Goal: Transaction & Acquisition: Purchase product/service

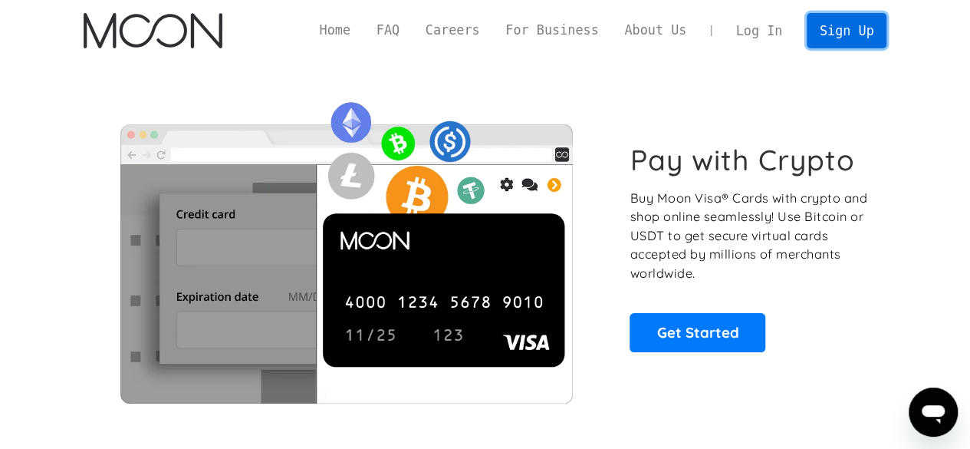
click at [868, 28] on link "Sign Up" at bounding box center [847, 30] width 80 height 35
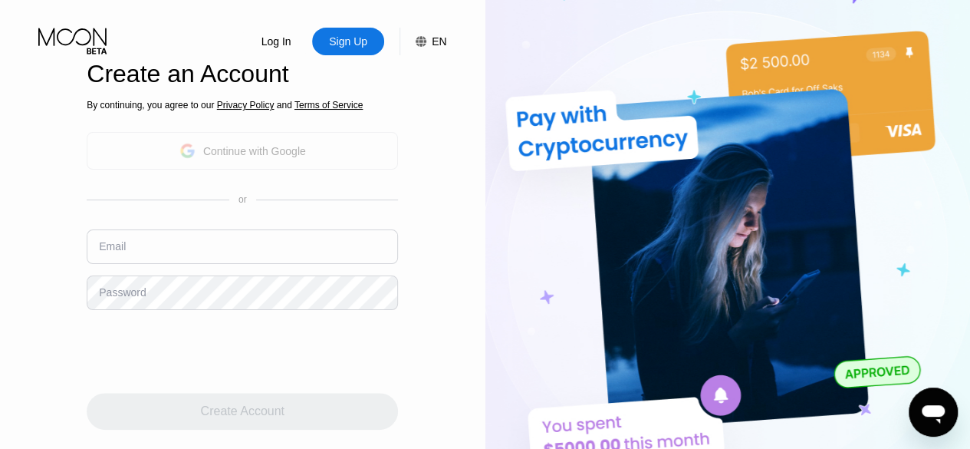
click at [242, 161] on div "Continue with Google" at bounding box center [242, 151] width 127 height 24
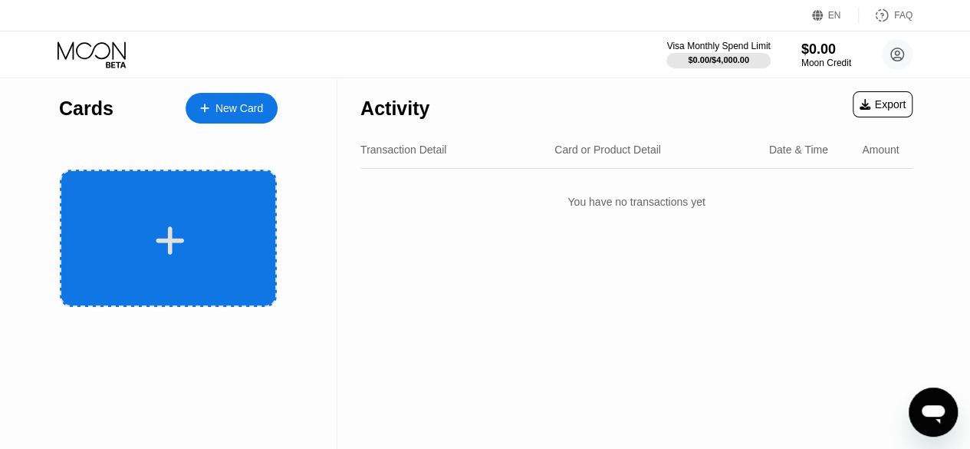
click at [245, 226] on div at bounding box center [170, 240] width 190 height 35
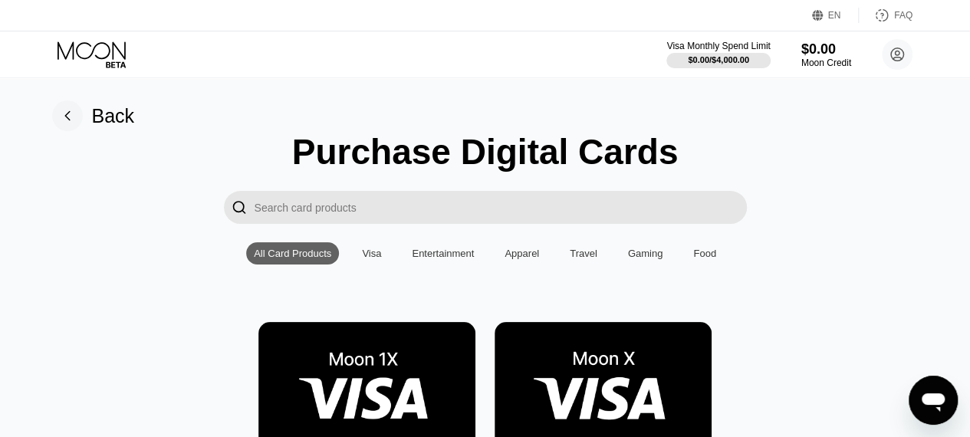
click at [385, 399] on img at bounding box center [366, 390] width 217 height 137
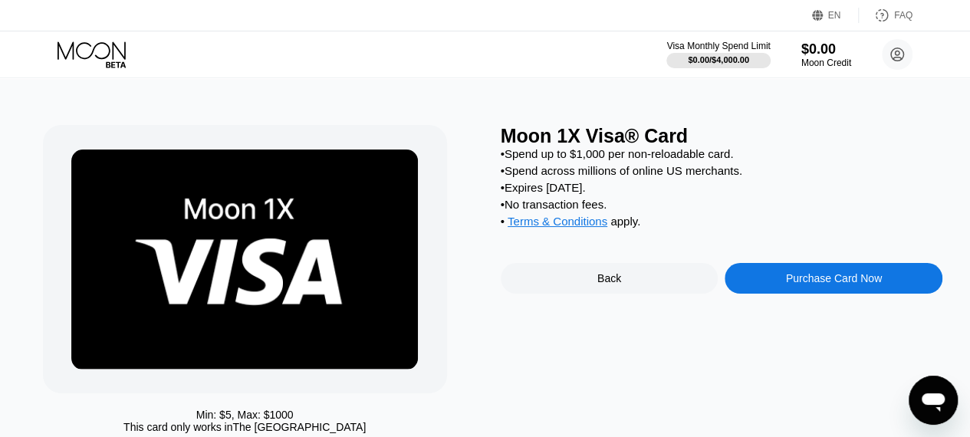
scroll to position [3, 0]
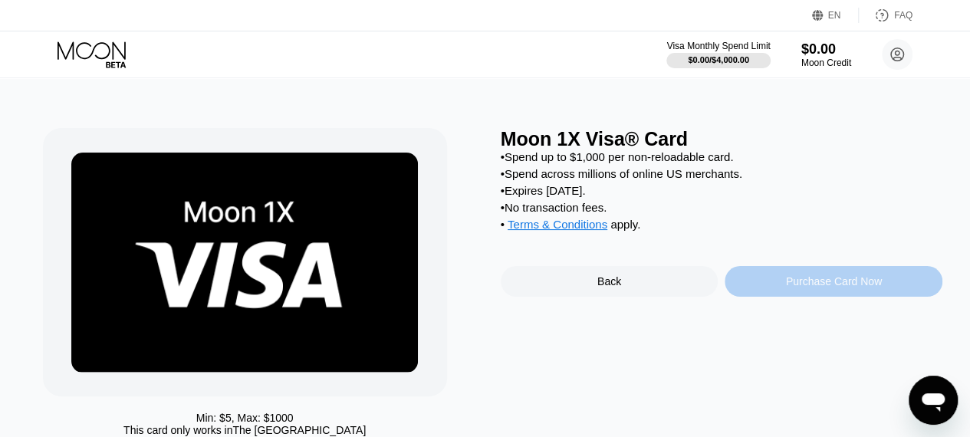
click at [791, 297] on div "Purchase Card Now" at bounding box center [834, 281] width 218 height 31
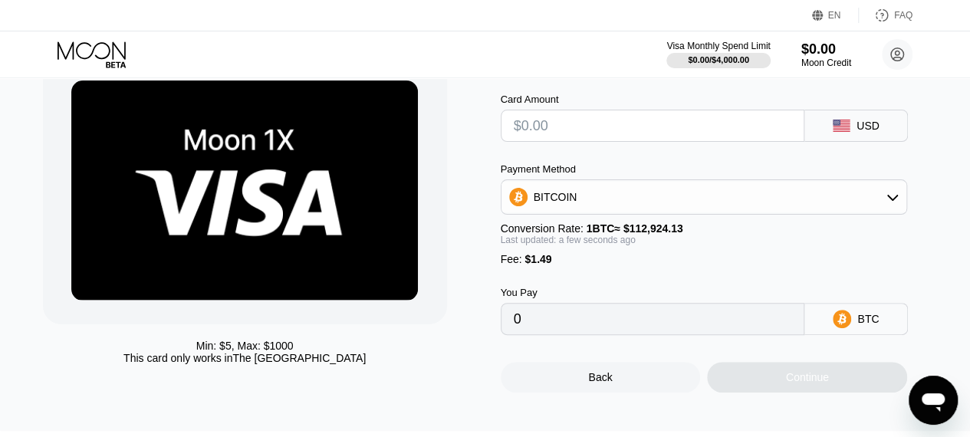
scroll to position [78, 0]
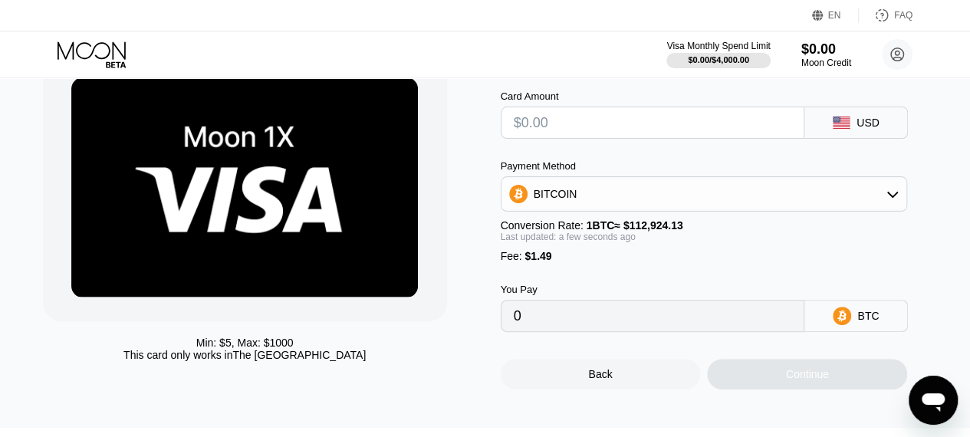
click at [853, 199] on div "BITCOIN" at bounding box center [704, 194] width 406 height 31
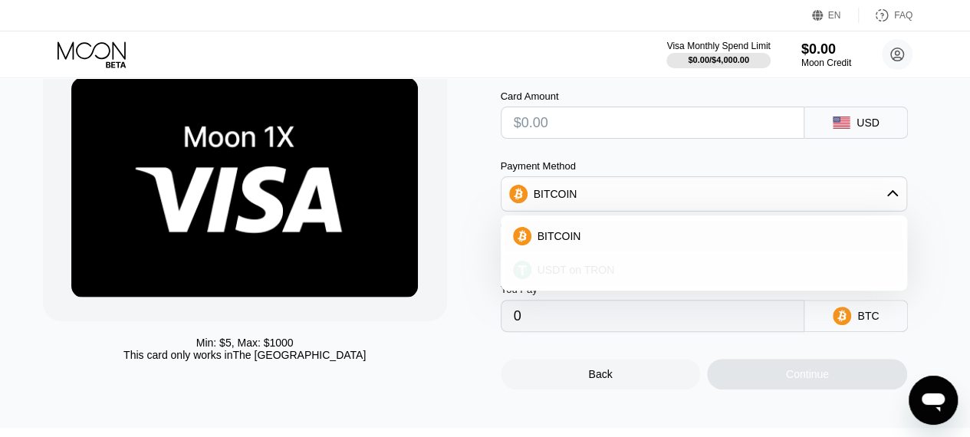
click at [731, 284] on div "USDT on TRON" at bounding box center [704, 270] width 398 height 31
type input "0.00"
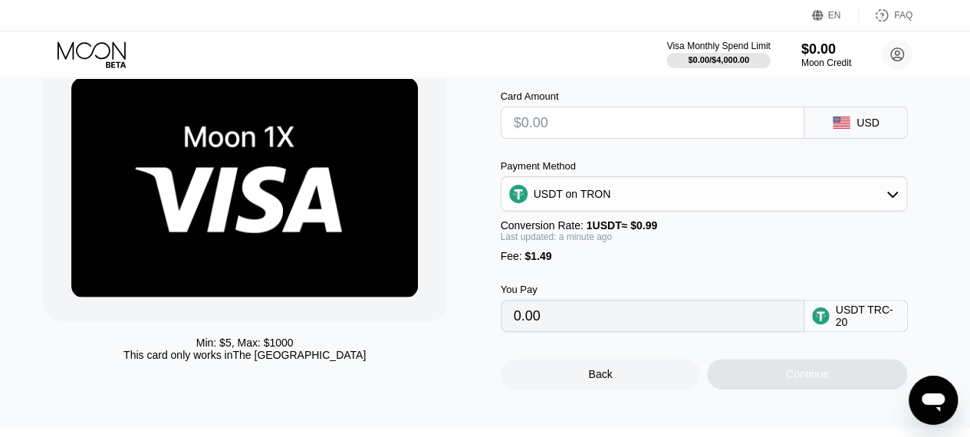
click at [877, 202] on div "USDT on TRON" at bounding box center [704, 194] width 406 height 31
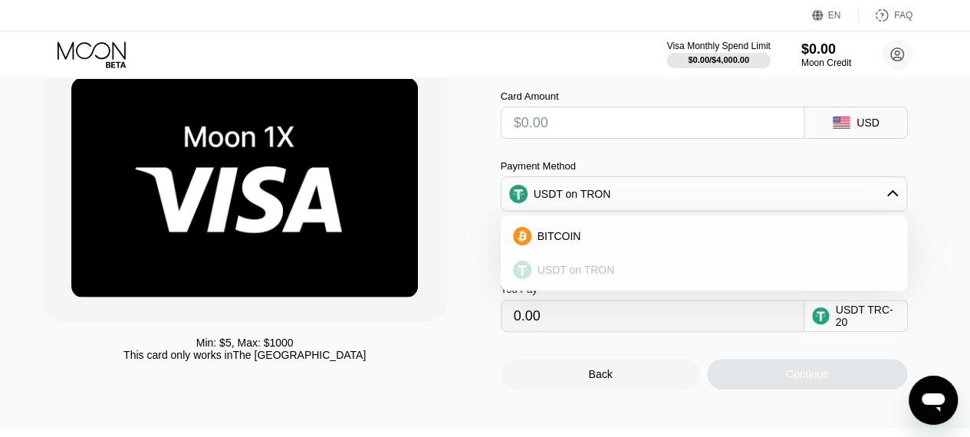
click at [863, 209] on div "USDT on TRON" at bounding box center [704, 194] width 406 height 31
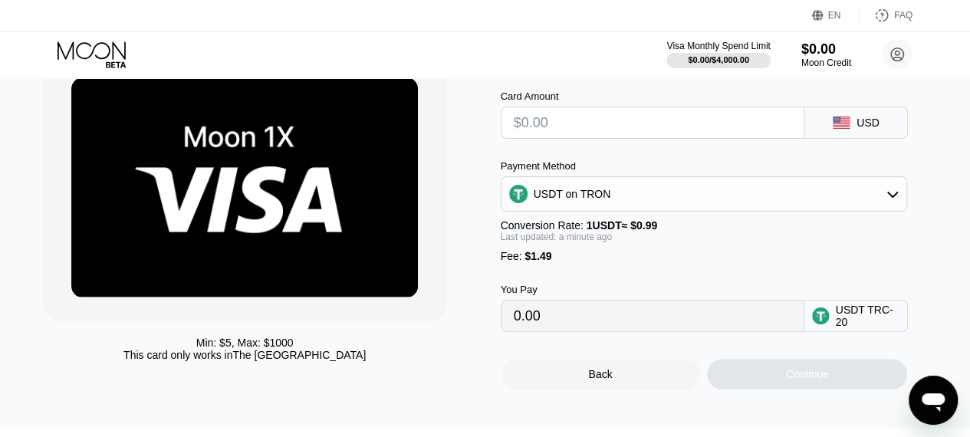
click at [826, 60] on div "Moon Credit" at bounding box center [826, 63] width 50 height 11
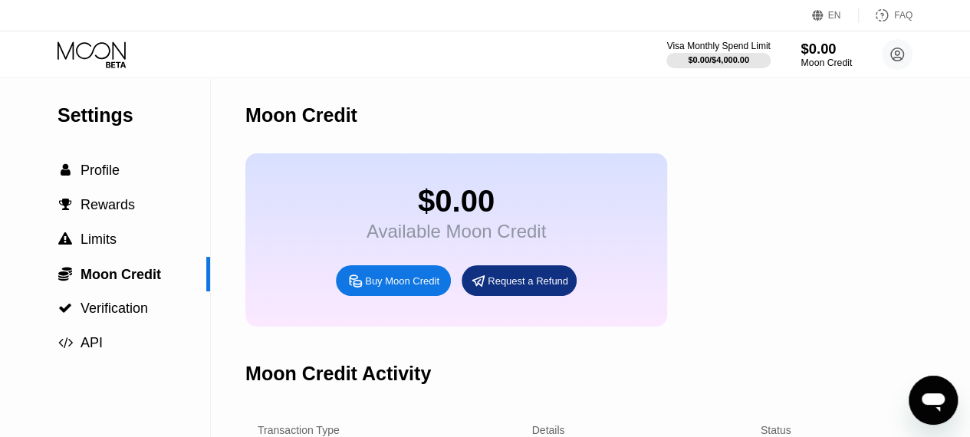
click at [943, 228] on div "$0.00 Available Moon Credit Buy Moon Credit Request a Refund" at bounding box center [645, 239] width 801 height 173
click at [892, 60] on circle at bounding box center [897, 54] width 31 height 31
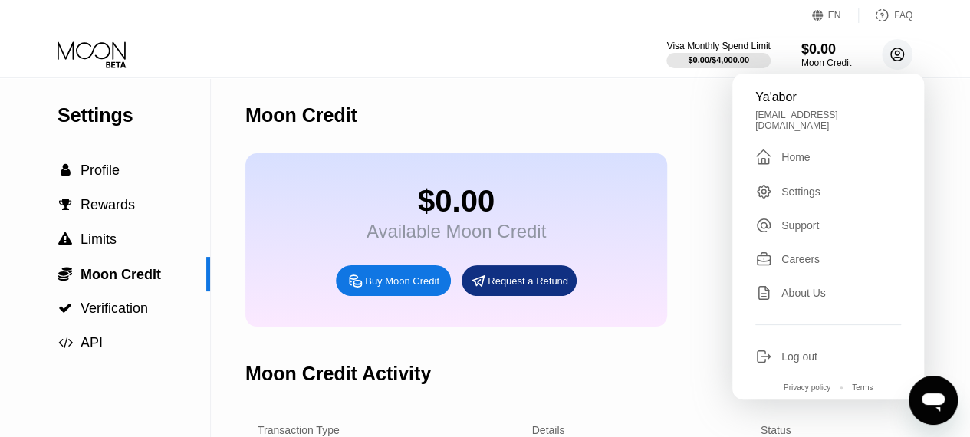
click at [554, 288] on div "Request a Refund" at bounding box center [528, 280] width 81 height 13
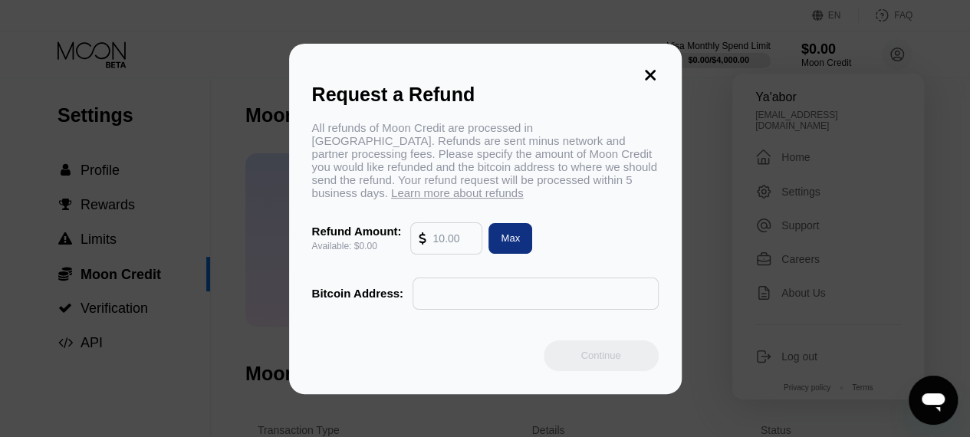
click at [656, 74] on icon at bounding box center [650, 75] width 17 height 17
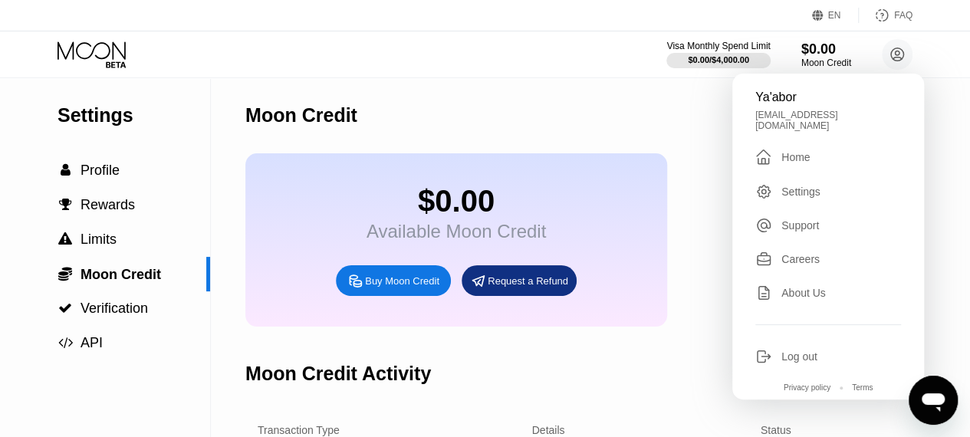
click at [678, 225] on div "$0.00 Available Moon Credit Buy Moon Credit Request a Refund" at bounding box center [645, 239] width 801 height 173
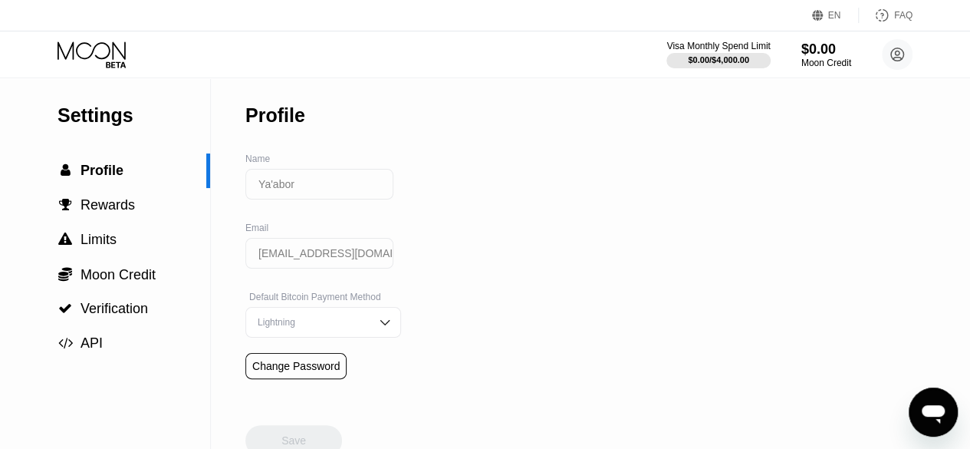
click at [133, 282] on span "Moon Credit" at bounding box center [118, 274] width 75 height 15
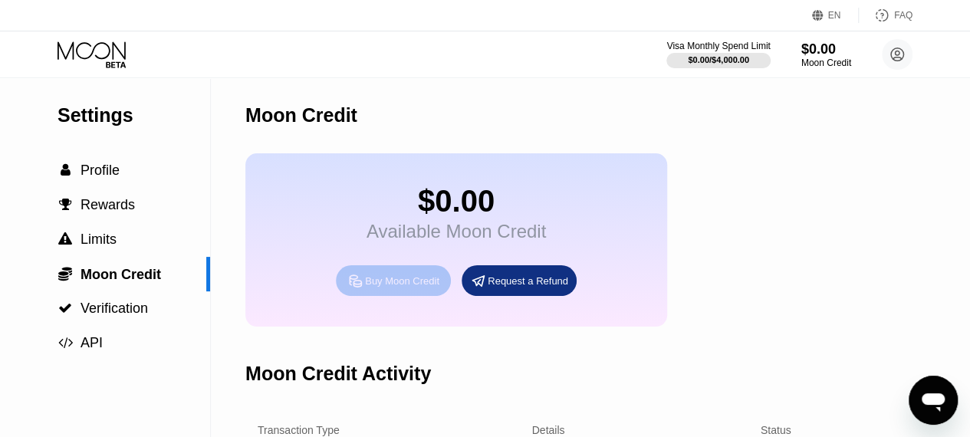
click at [376, 288] on div "Buy Moon Credit" at bounding box center [402, 280] width 74 height 13
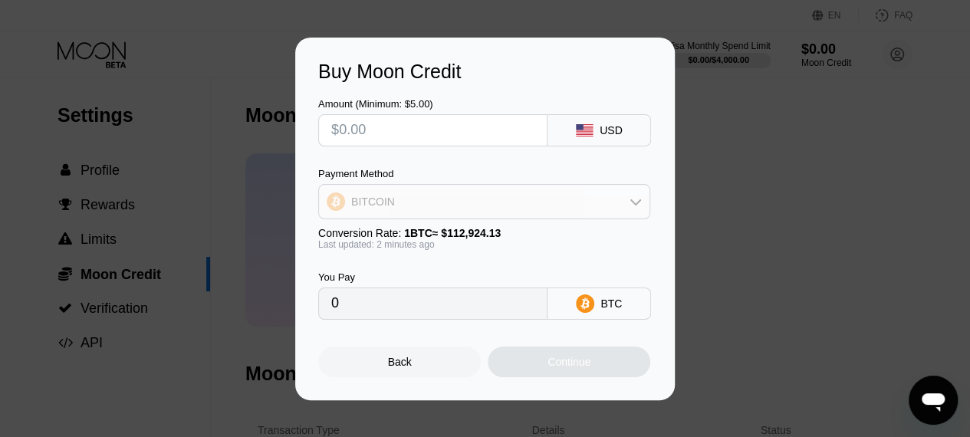
click at [554, 191] on div "BITCOIN" at bounding box center [484, 201] width 330 height 31
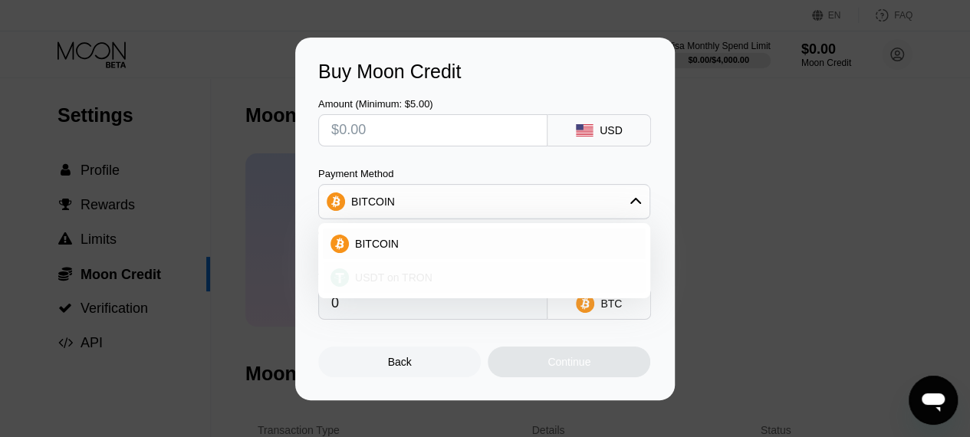
click at [439, 271] on div "USDT on TRON" at bounding box center [493, 277] width 289 height 12
type input "0.00"
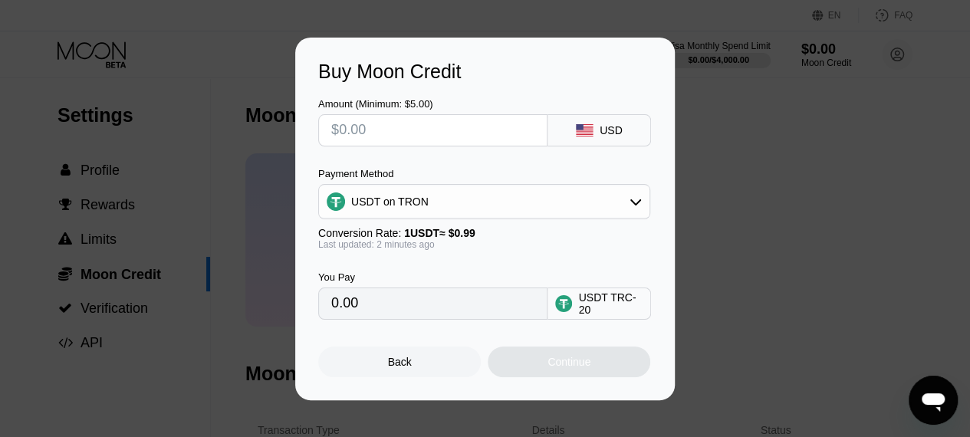
click at [385, 133] on input "text" at bounding box center [432, 130] width 203 height 31
type input "$2"
type input "2.02"
type input "$25"
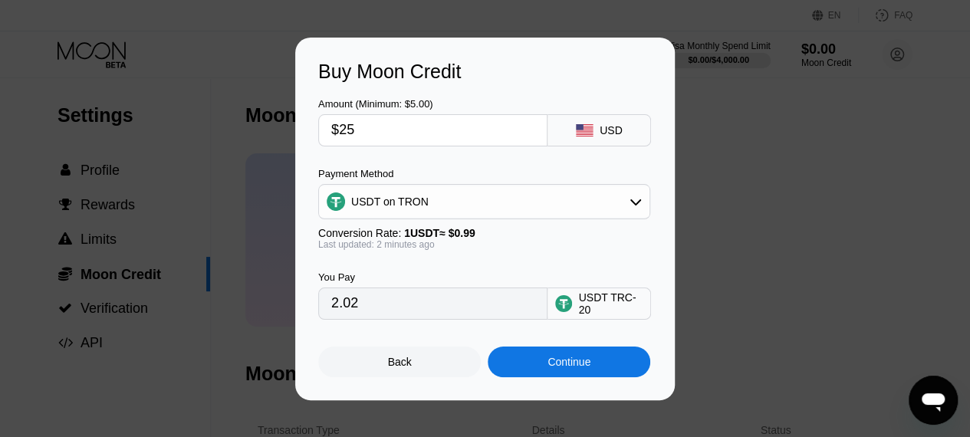
type input "25.25"
type input "$25"
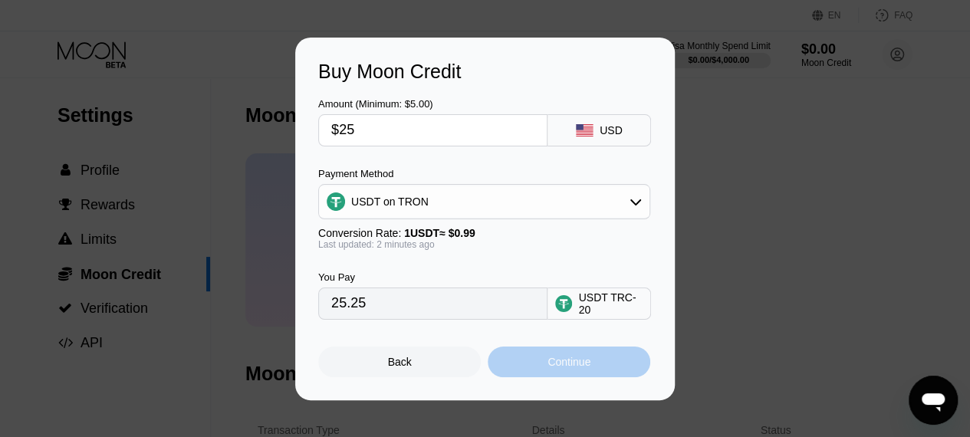
click at [523, 375] on div "Continue" at bounding box center [569, 362] width 163 height 31
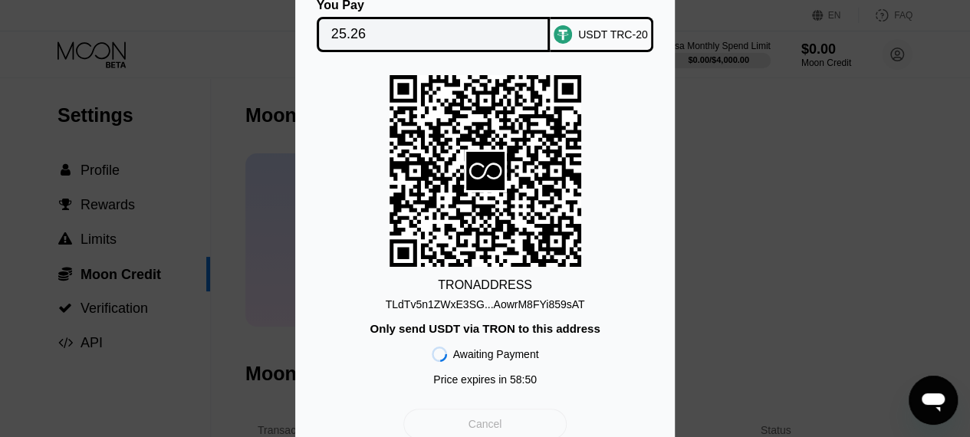
click at [518, 425] on div "Cancel" at bounding box center [484, 424] width 163 height 31
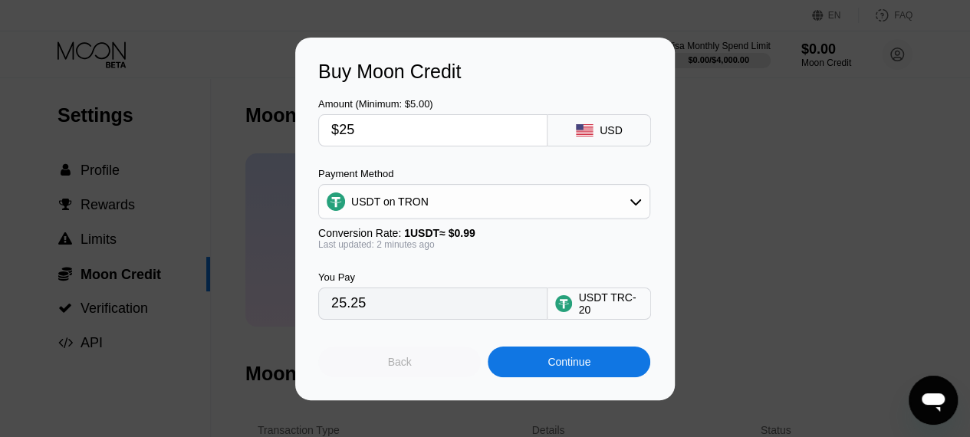
click at [425, 367] on div "Back" at bounding box center [399, 362] width 163 height 31
